Goal: Ask a question: Seek information or help from site administrators or community

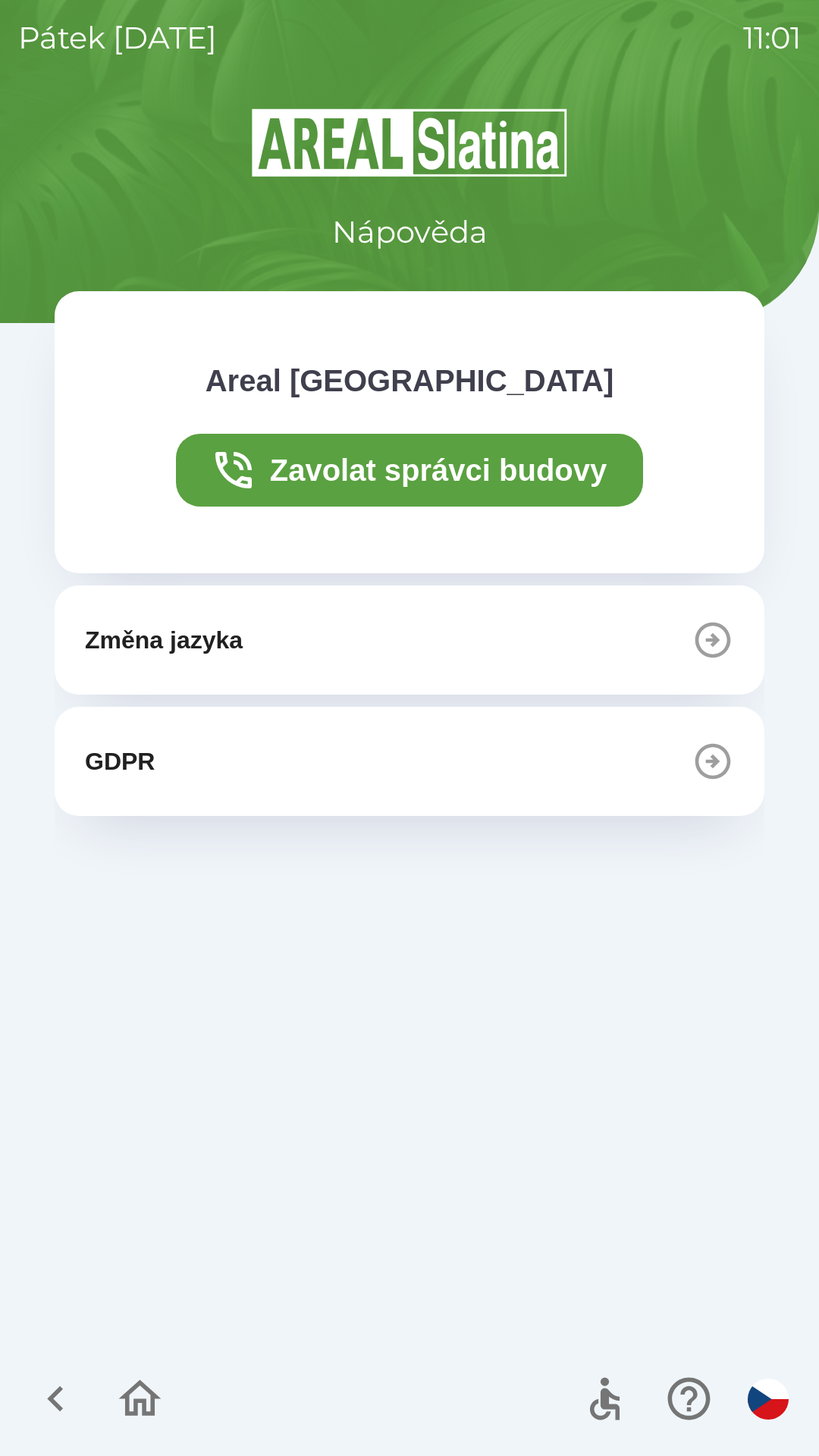
click at [288, 651] on button "Změna jazyka" at bounding box center [410, 639] width 710 height 109
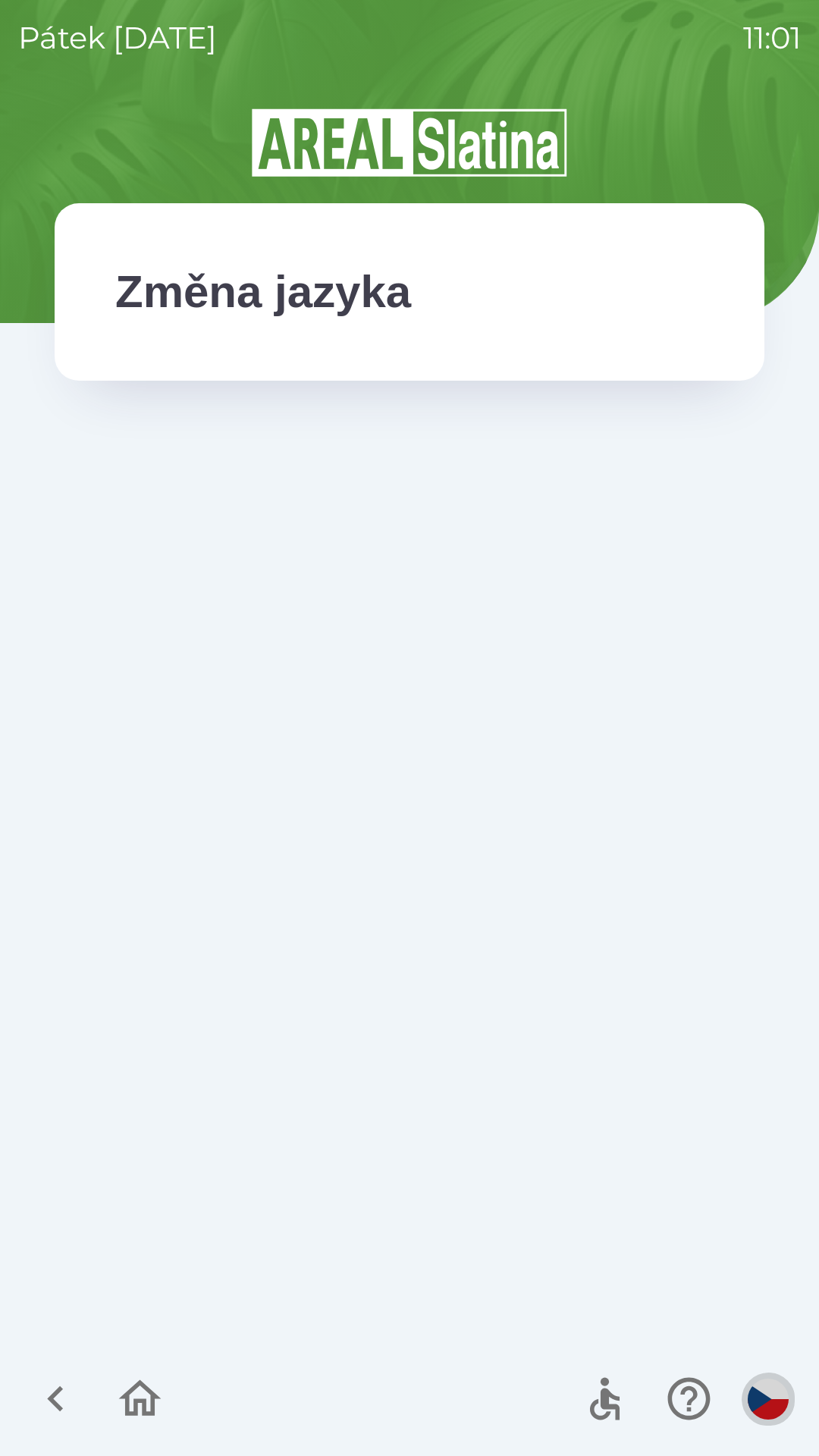
click at [779, 1379] on button "button" at bounding box center [768, 1399] width 53 height 53
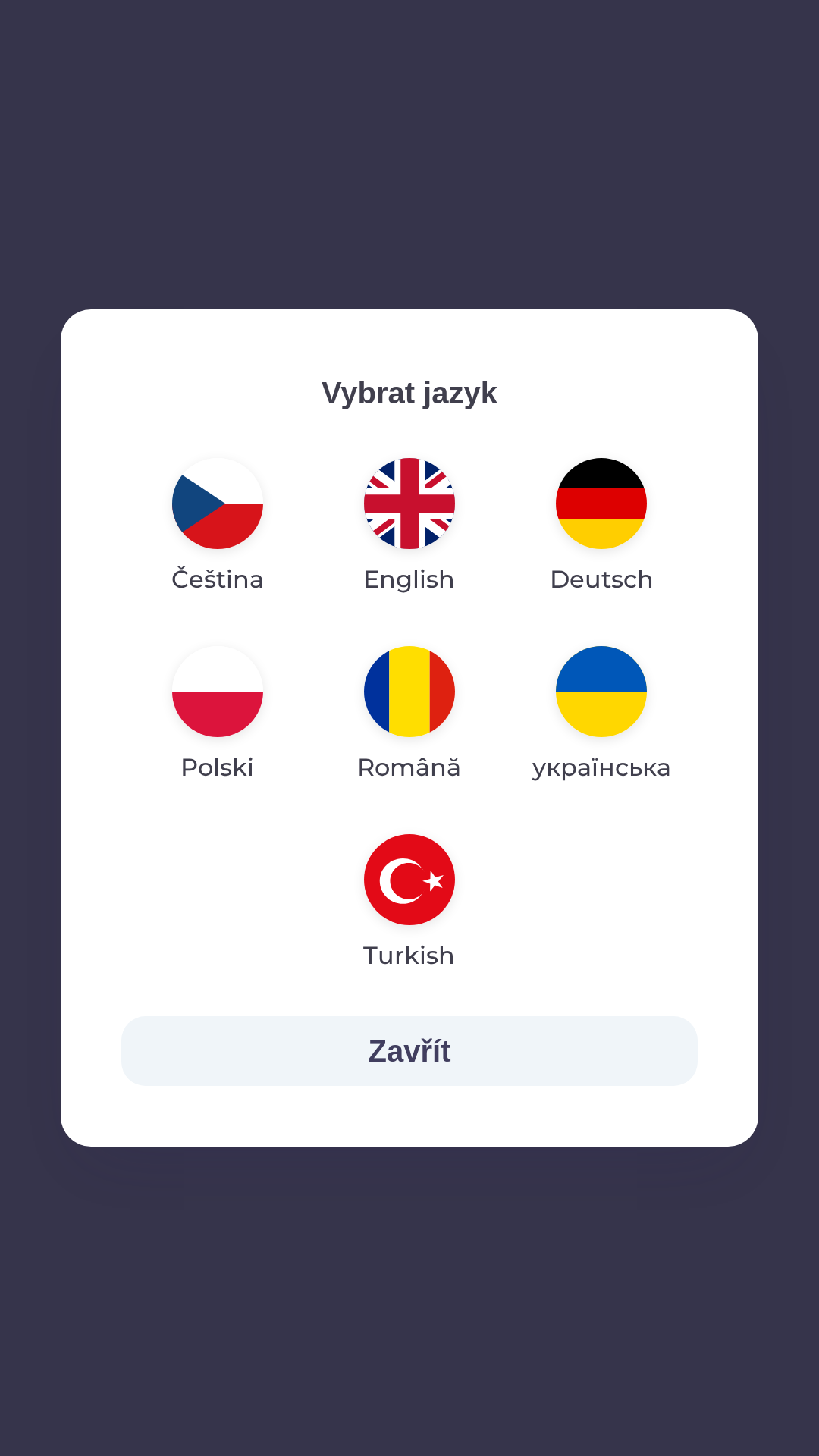
click at [630, 677] on img "button" at bounding box center [601, 691] width 91 height 91
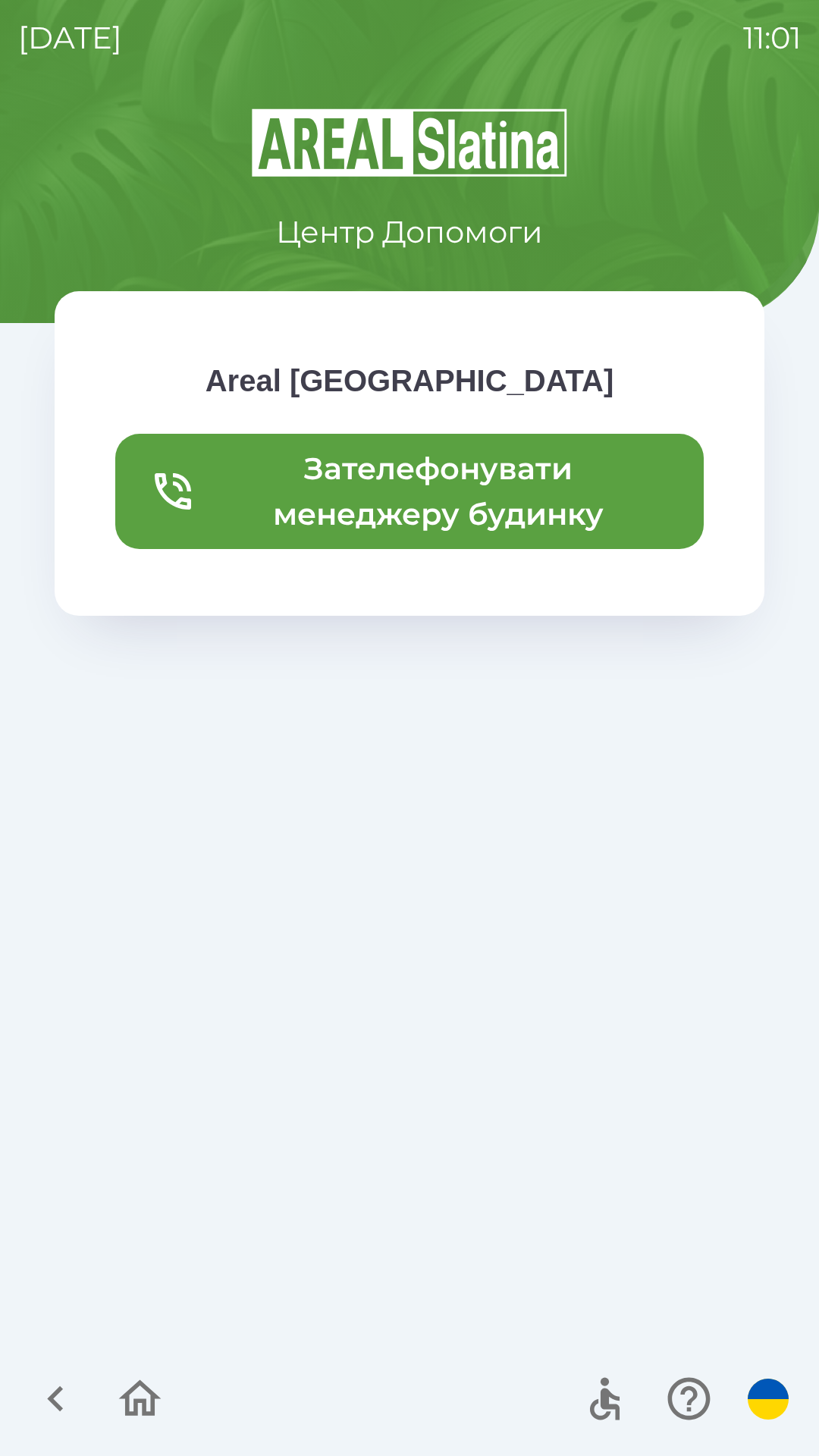
click at [45, 1379] on icon "button" at bounding box center [56, 1399] width 51 height 51
click at [48, 1407] on icon "button" at bounding box center [56, 1399] width 51 height 51
click at [44, 1406] on icon "button" at bounding box center [56, 1399] width 51 height 51
click at [150, 1380] on icon "button" at bounding box center [139, 1399] width 51 height 51
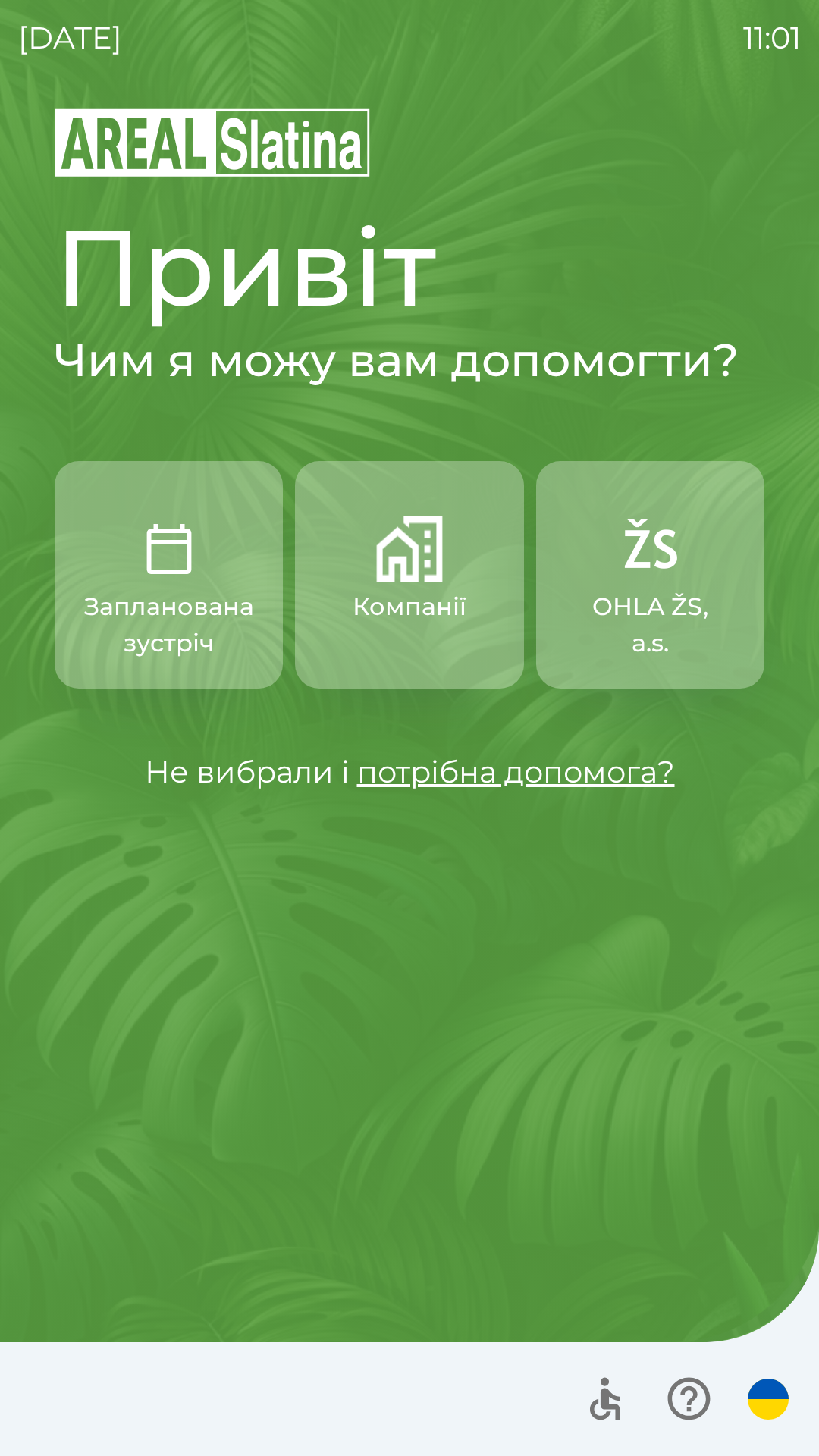
click at [472, 772] on link "потрібна допомога?" at bounding box center [516, 771] width 318 height 37
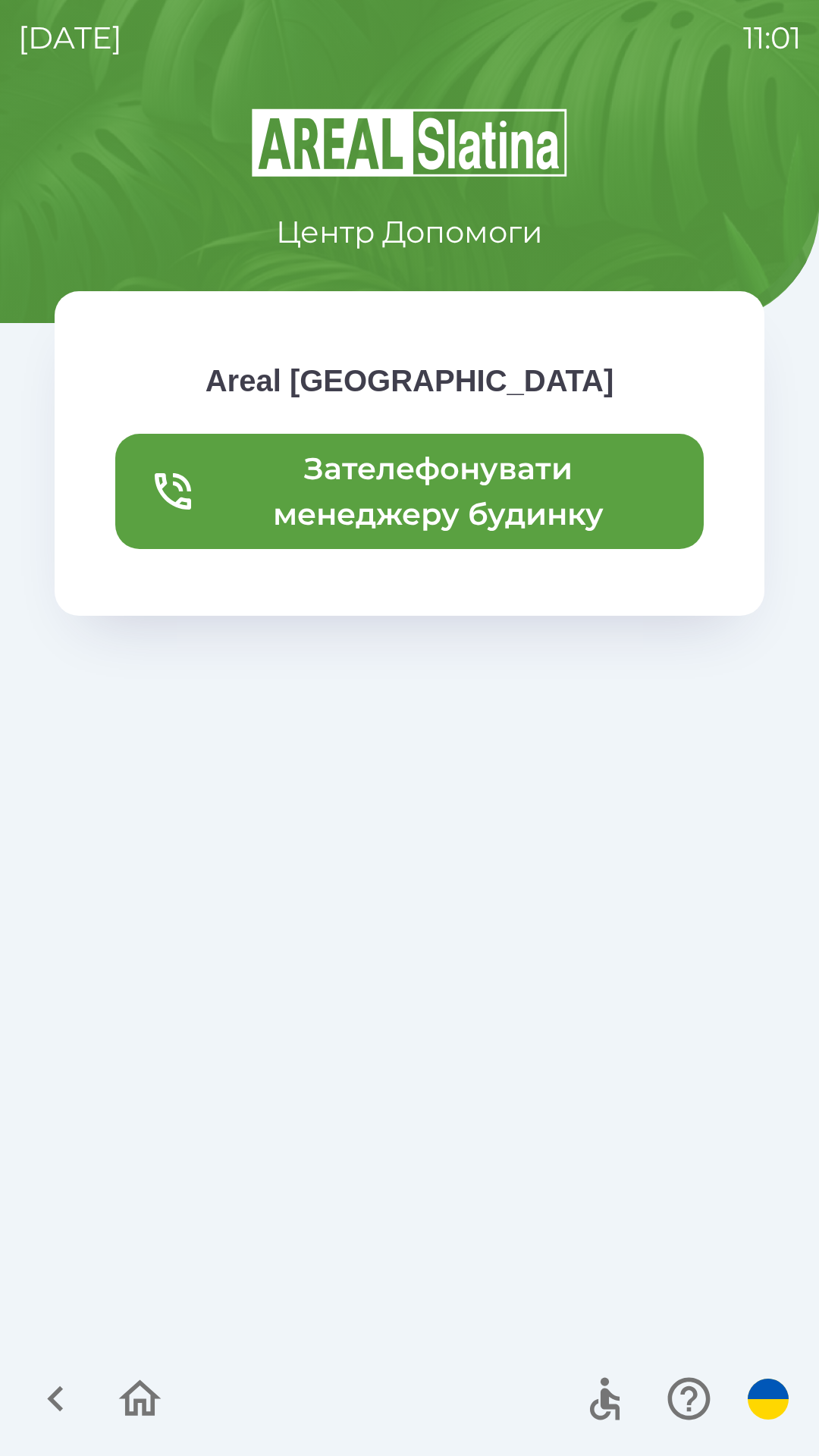
click at [274, 477] on button "Зателефонувати менеджеру будинку" at bounding box center [410, 491] width 589 height 115
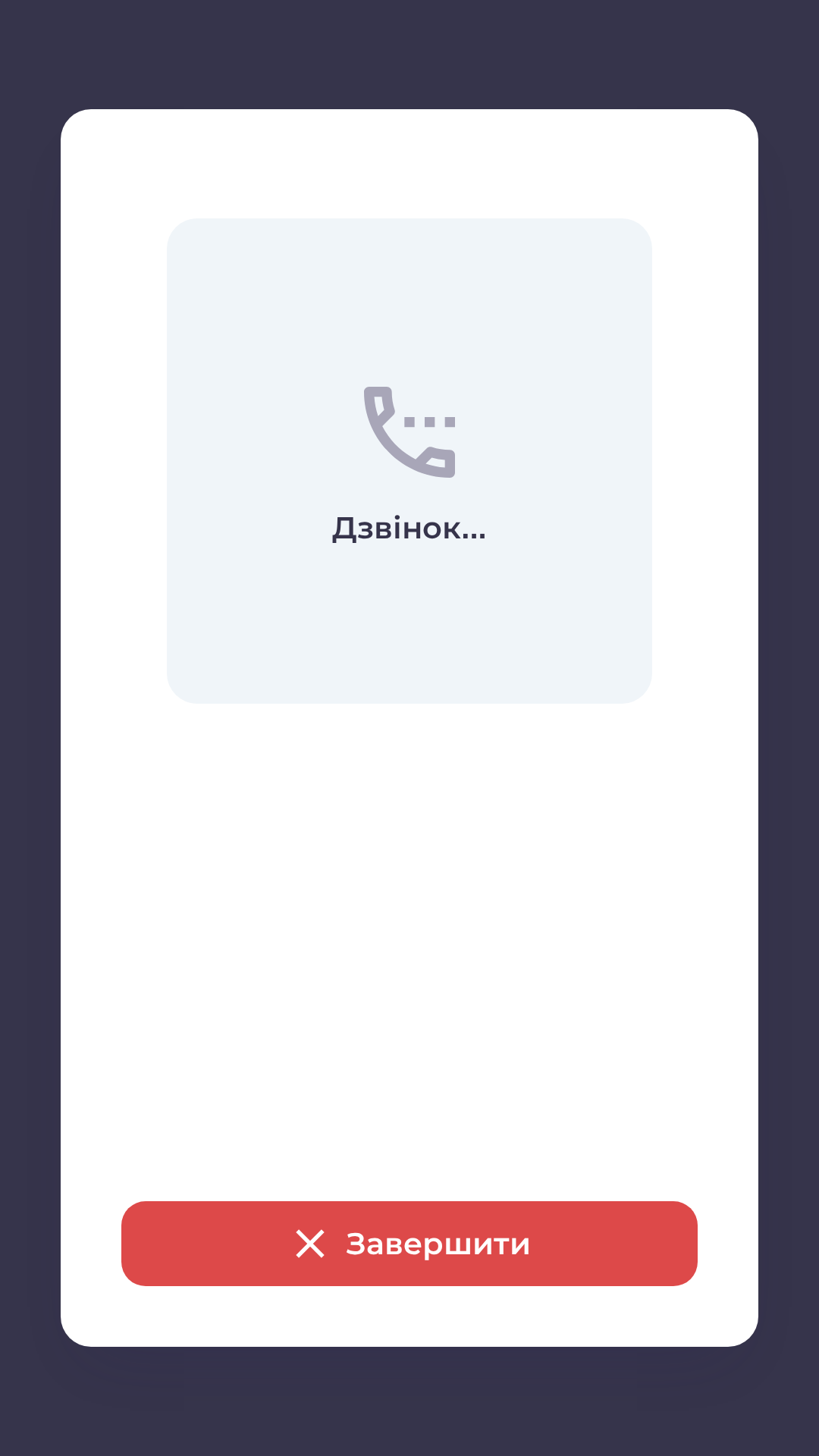
click at [281, 1256] on button "Завершити" at bounding box center [410, 1244] width 577 height 85
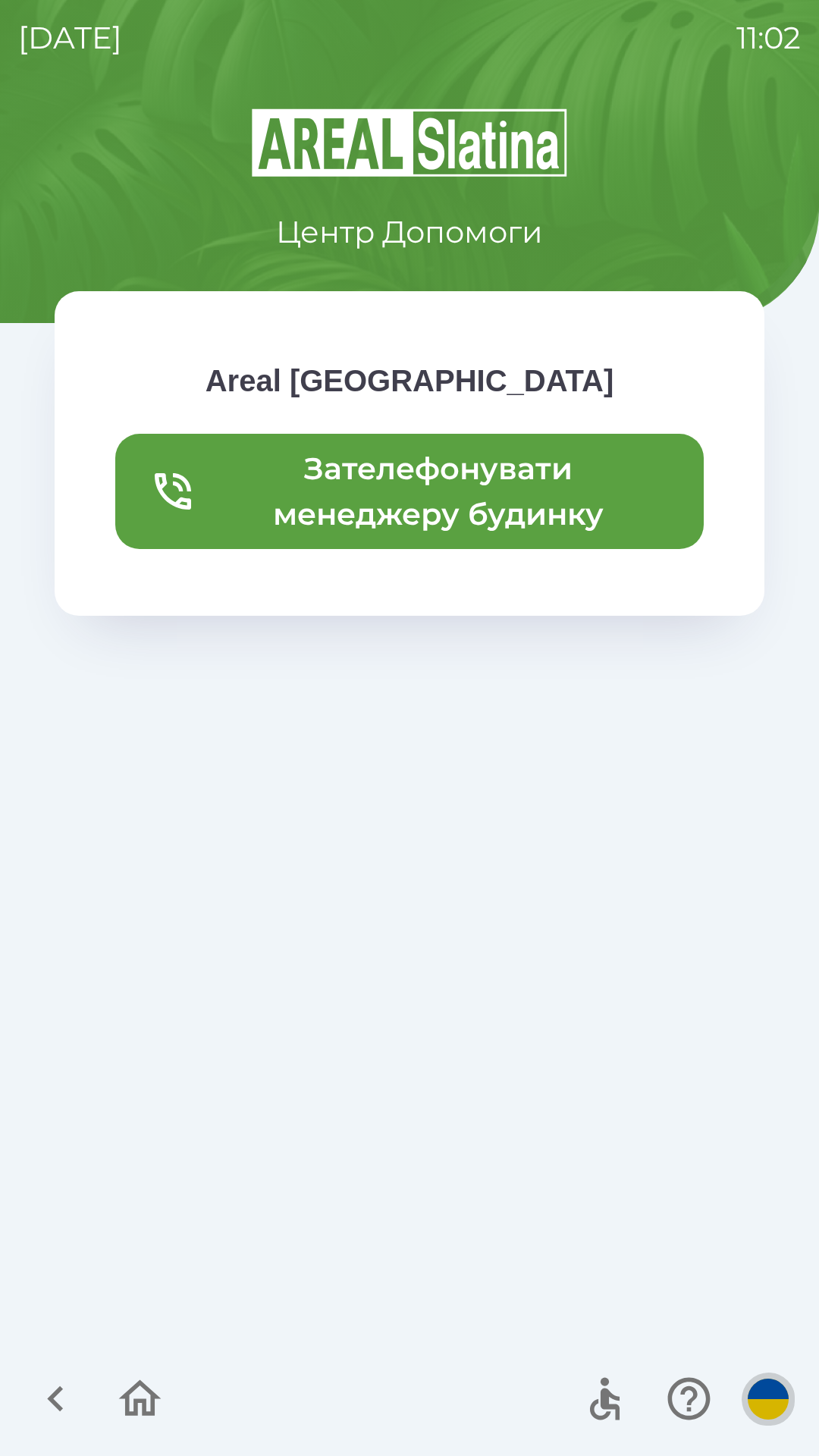
click at [771, 1382] on img "button" at bounding box center [768, 1399] width 41 height 41
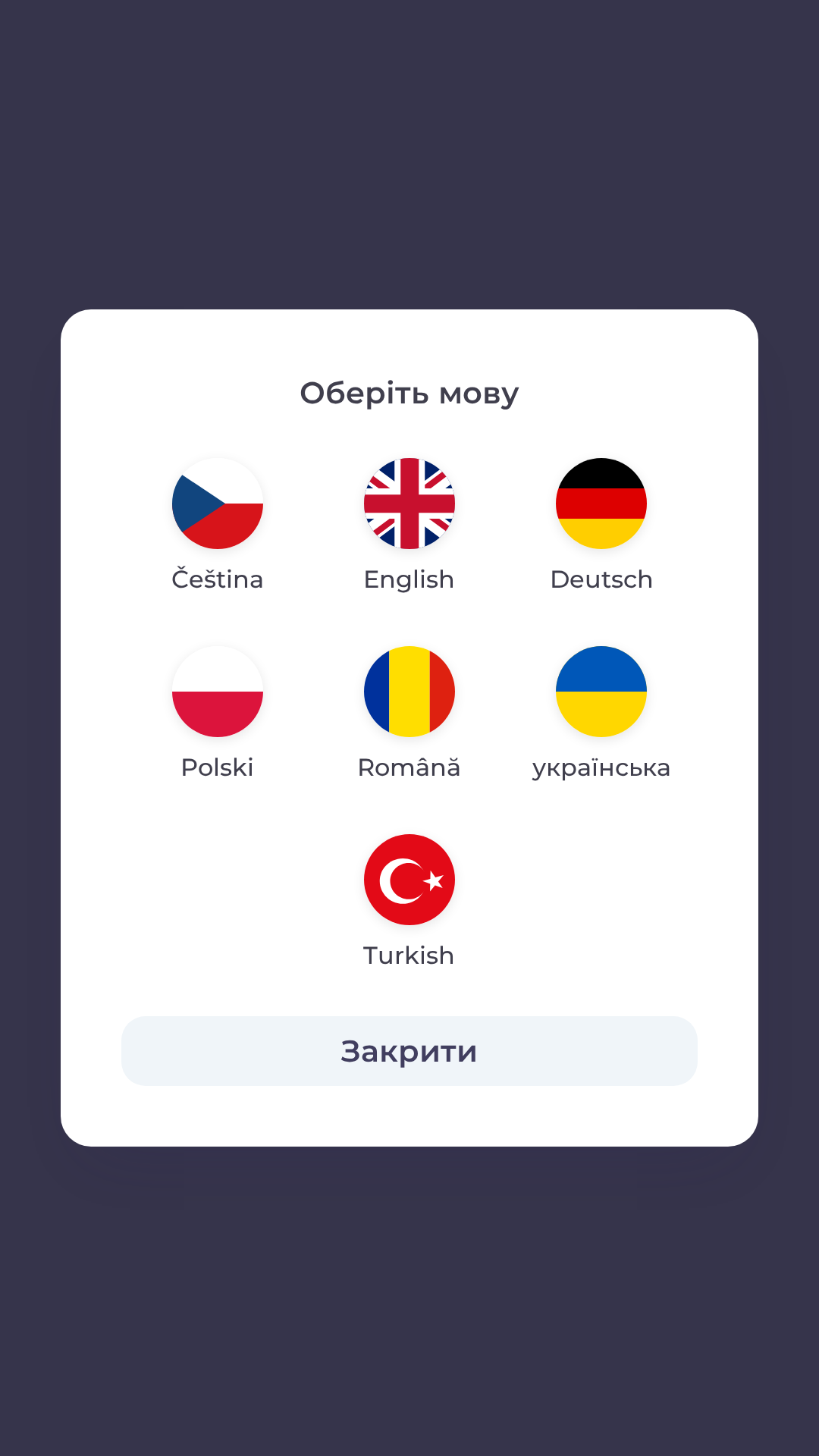
click at [230, 525] on img "button" at bounding box center [218, 503] width 91 height 91
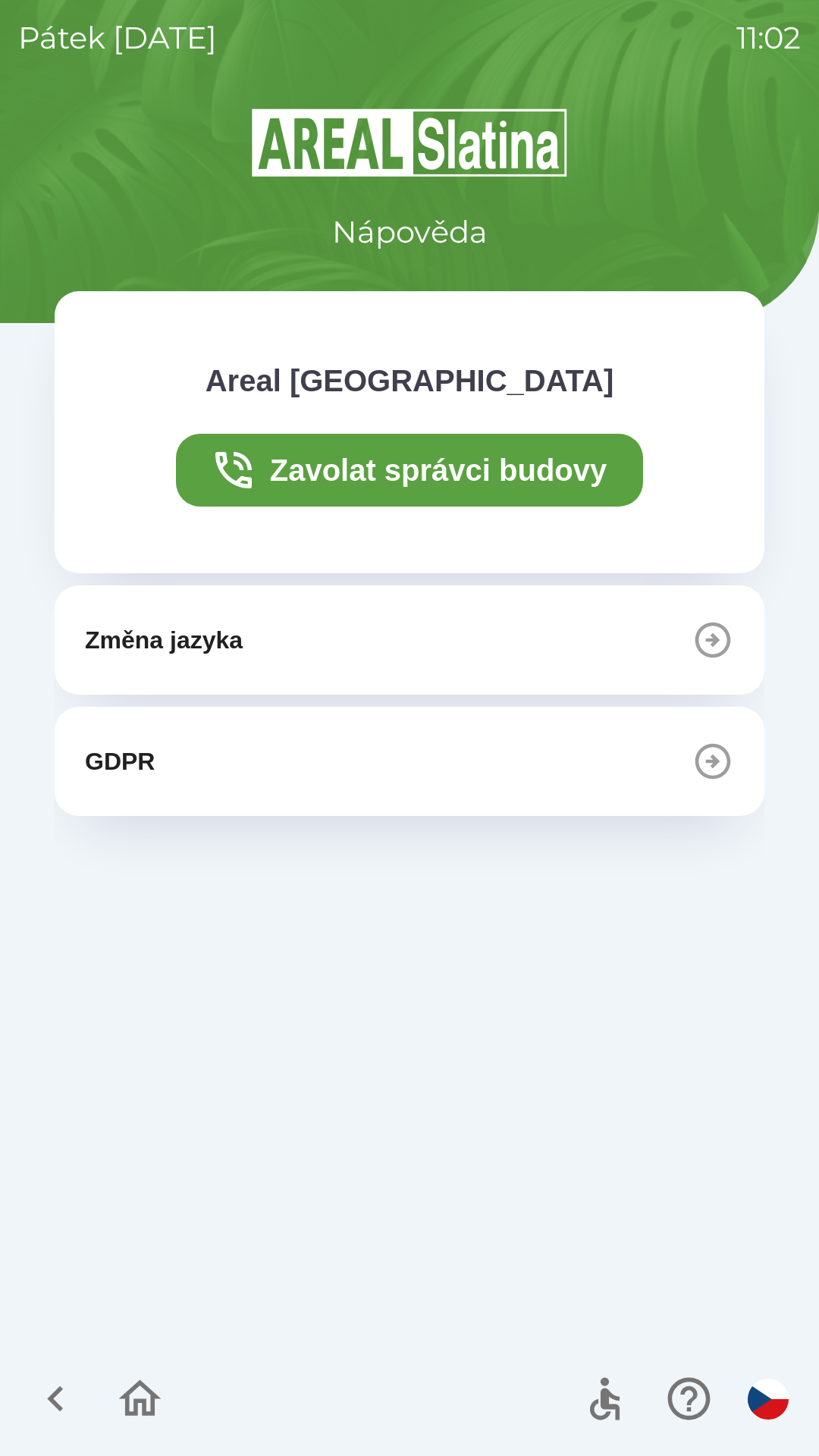
click at [142, 1375] on icon "button" at bounding box center [139, 1399] width 51 height 51
